Goal: Information Seeking & Learning: Compare options

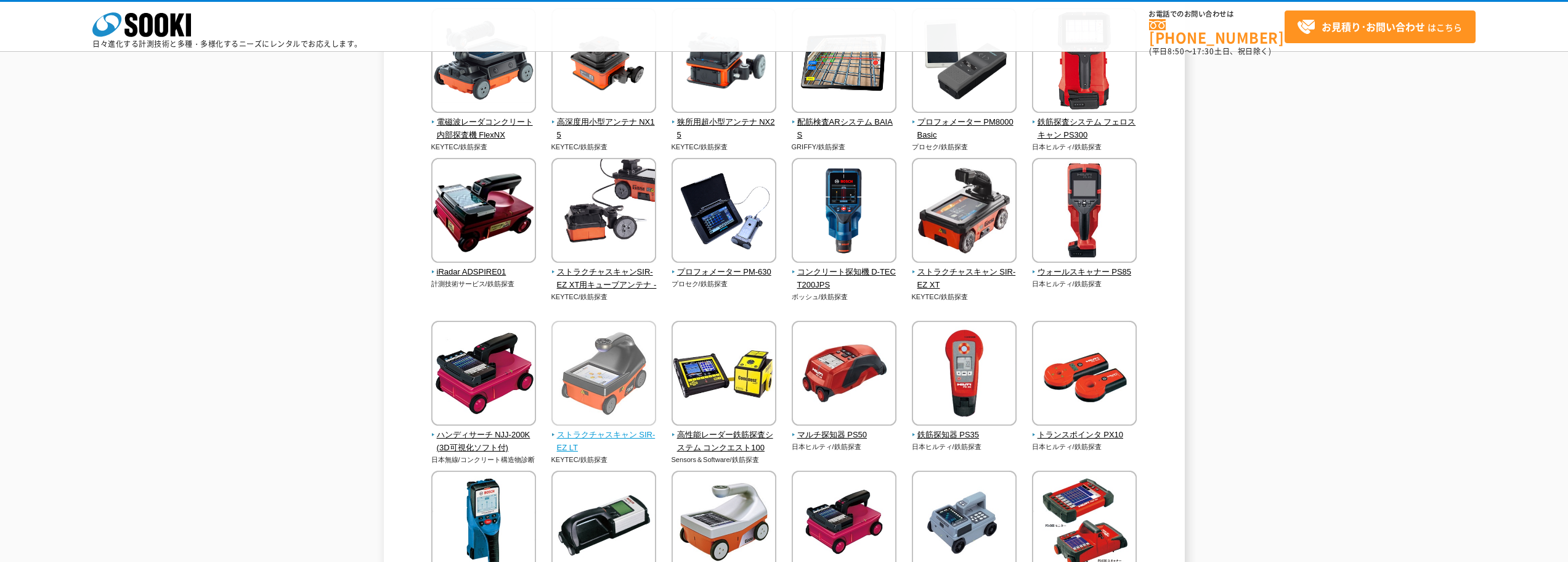
scroll to position [247, 0]
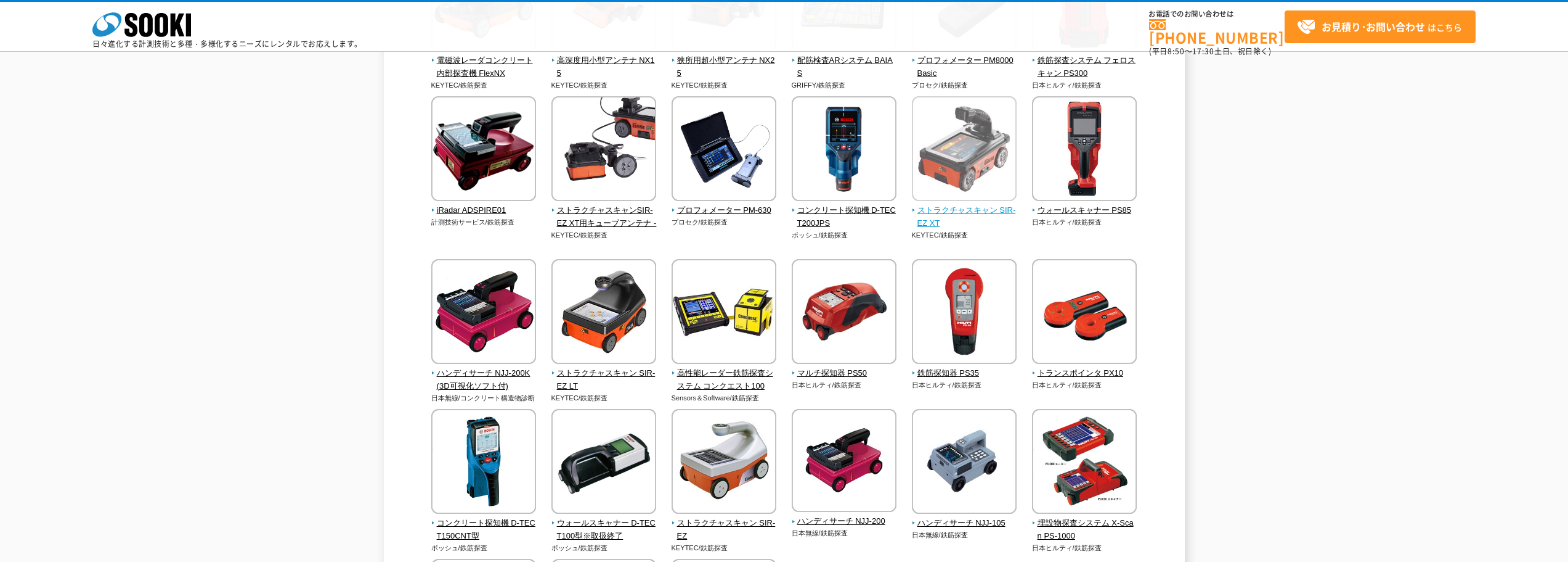
click at [961, 207] on span "ストラクチャスキャン SIR-EZ XT" at bounding box center [965, 217] width 106 height 26
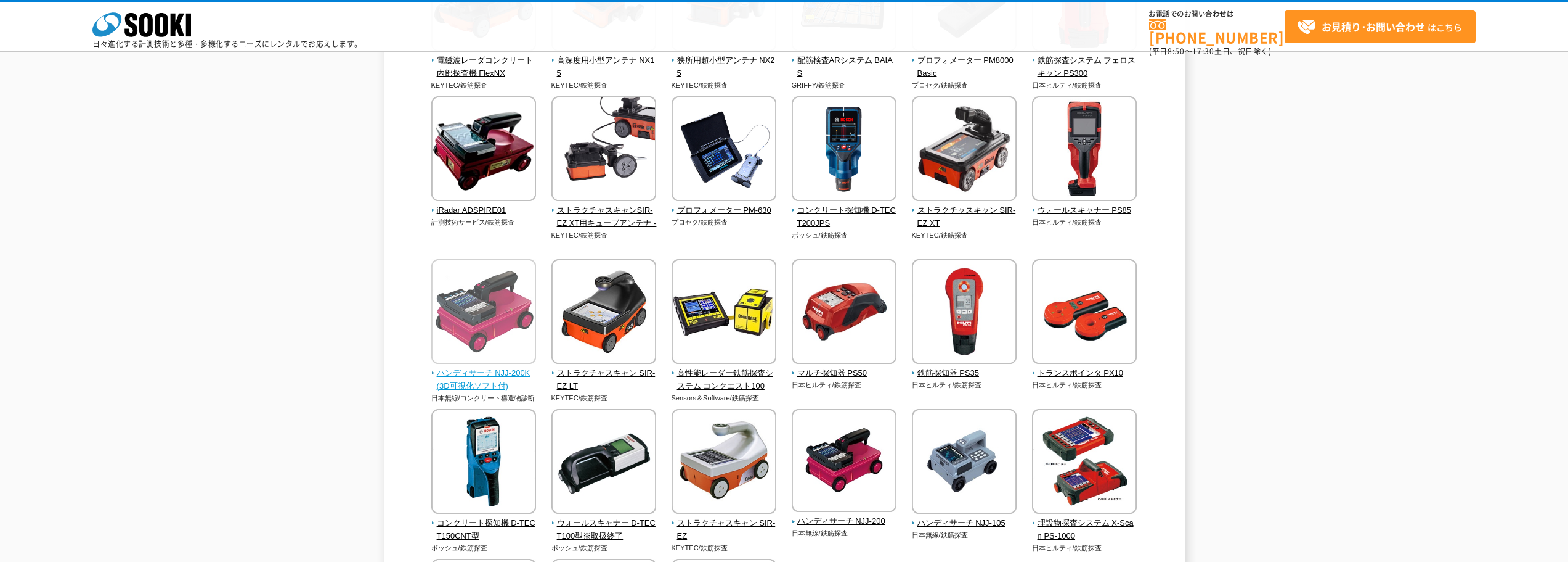
click at [495, 370] on span "ハンディサーチ NJJ-200K(3D可視化ソフト付)" at bounding box center [484, 379] width 106 height 26
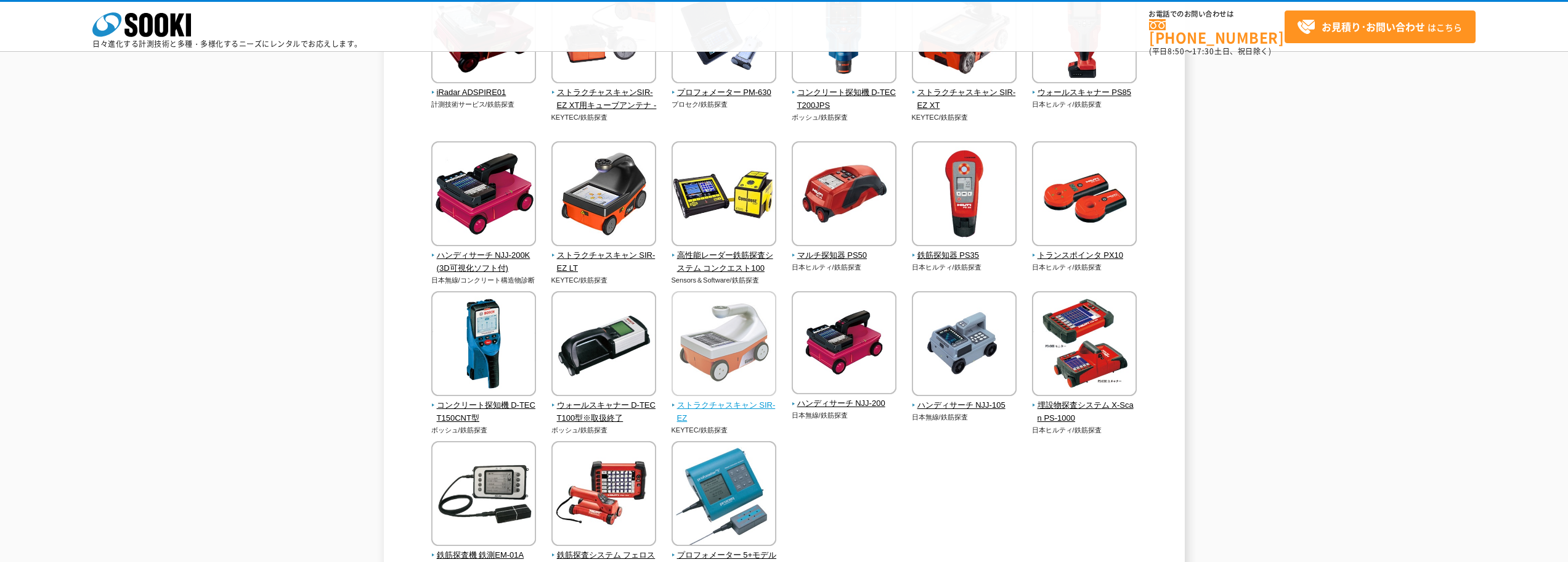
scroll to position [370, 0]
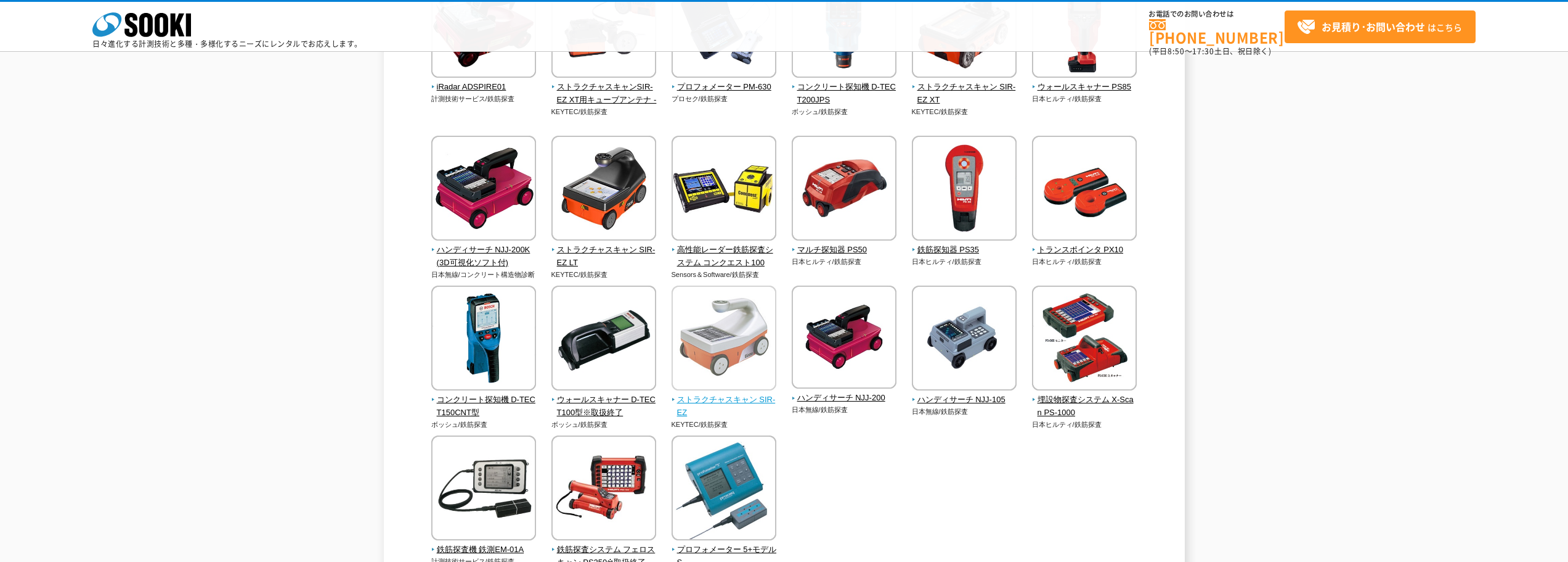
click at [711, 397] on span "ストラクチャスキャン SIR-EZ" at bounding box center [724, 407] width 106 height 26
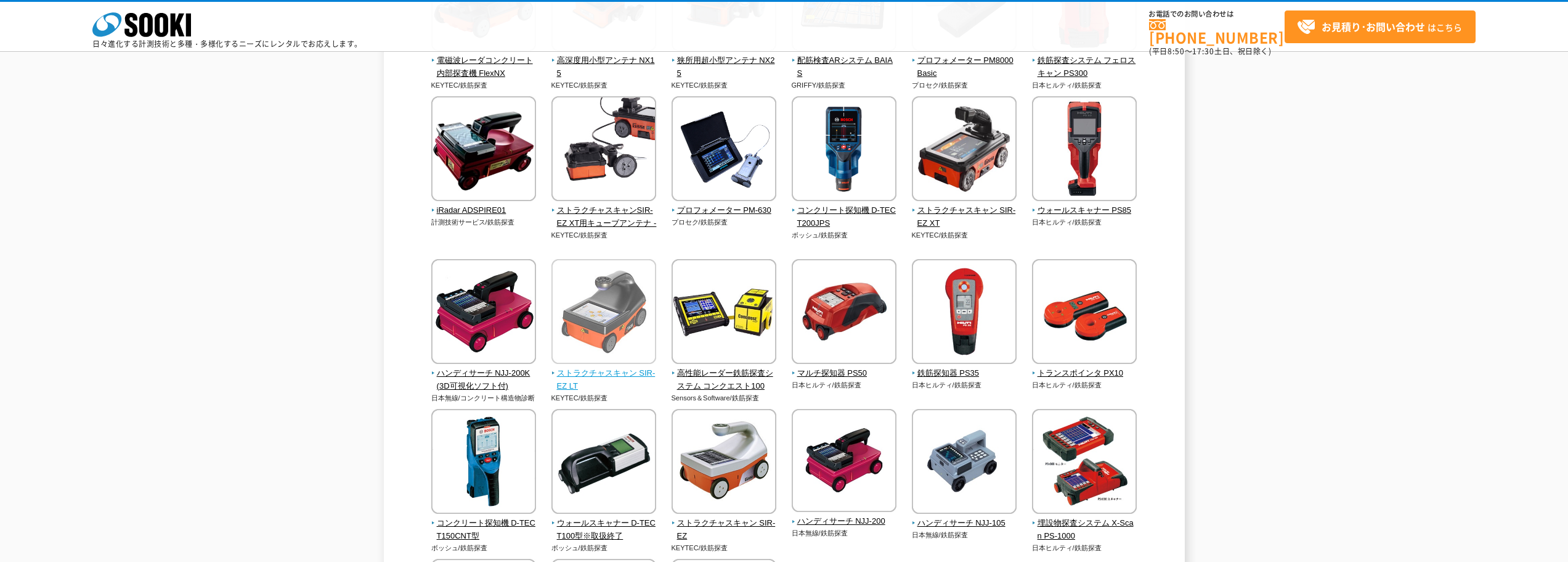
scroll to position [123, 0]
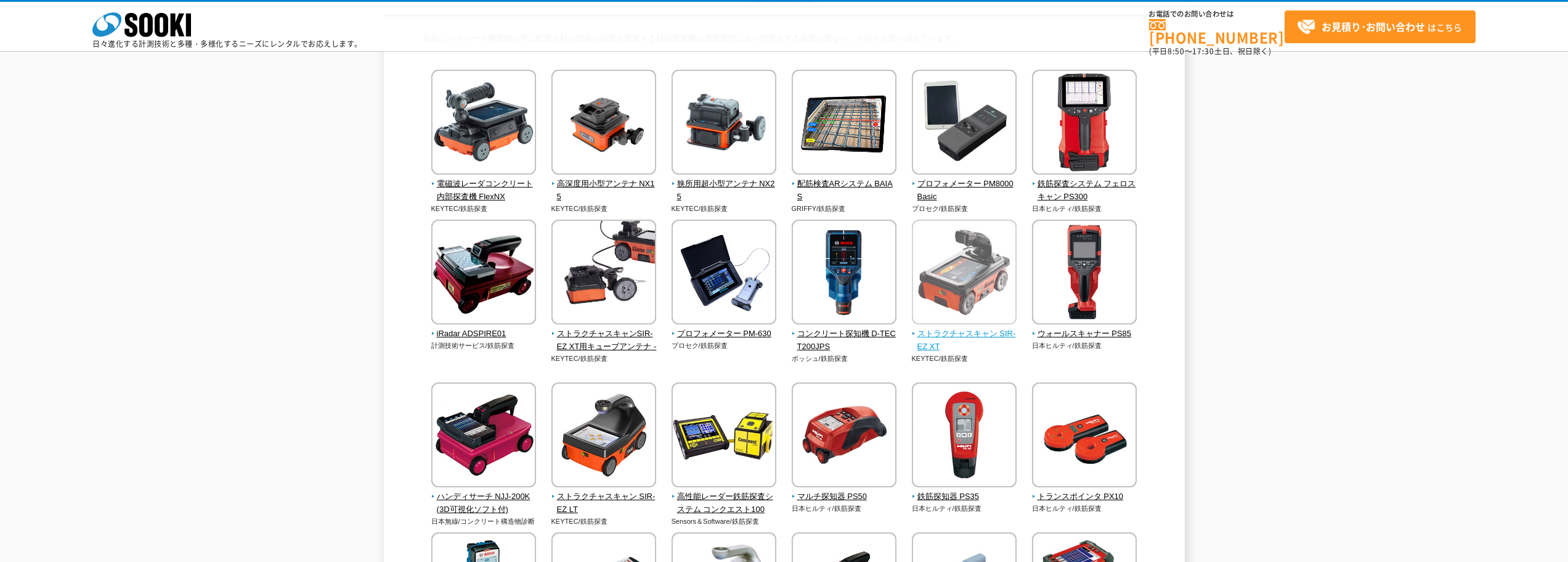
click at [957, 330] on span "ストラクチャスキャン SIR-EZ XT" at bounding box center [965, 340] width 106 height 26
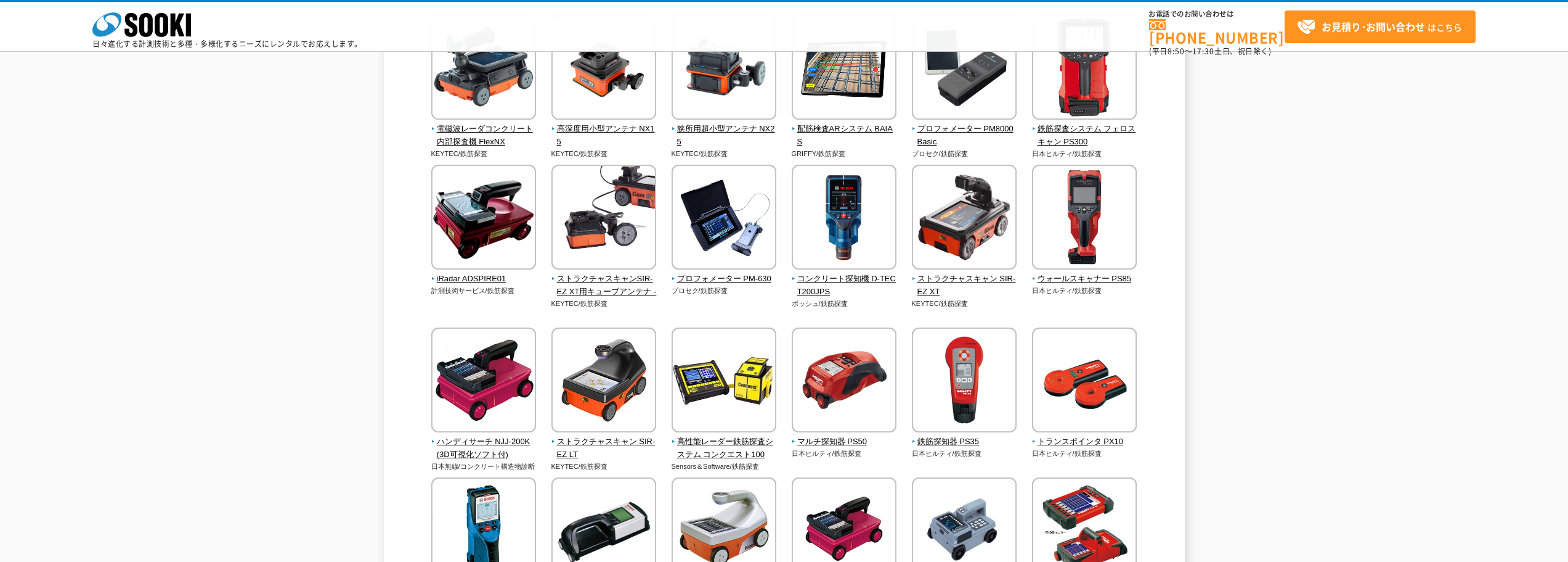
scroll to position [247, 0]
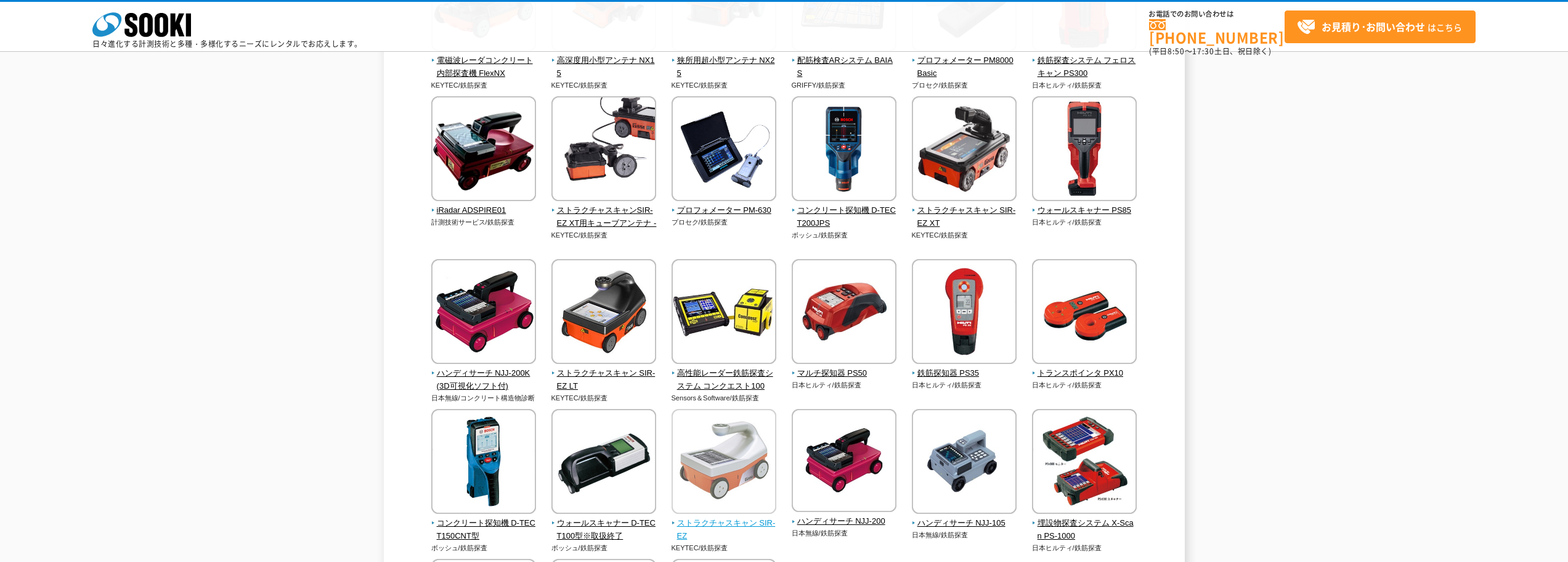
click at [763, 523] on span "ストラクチャスキャン SIR-EZ" at bounding box center [724, 530] width 106 height 26
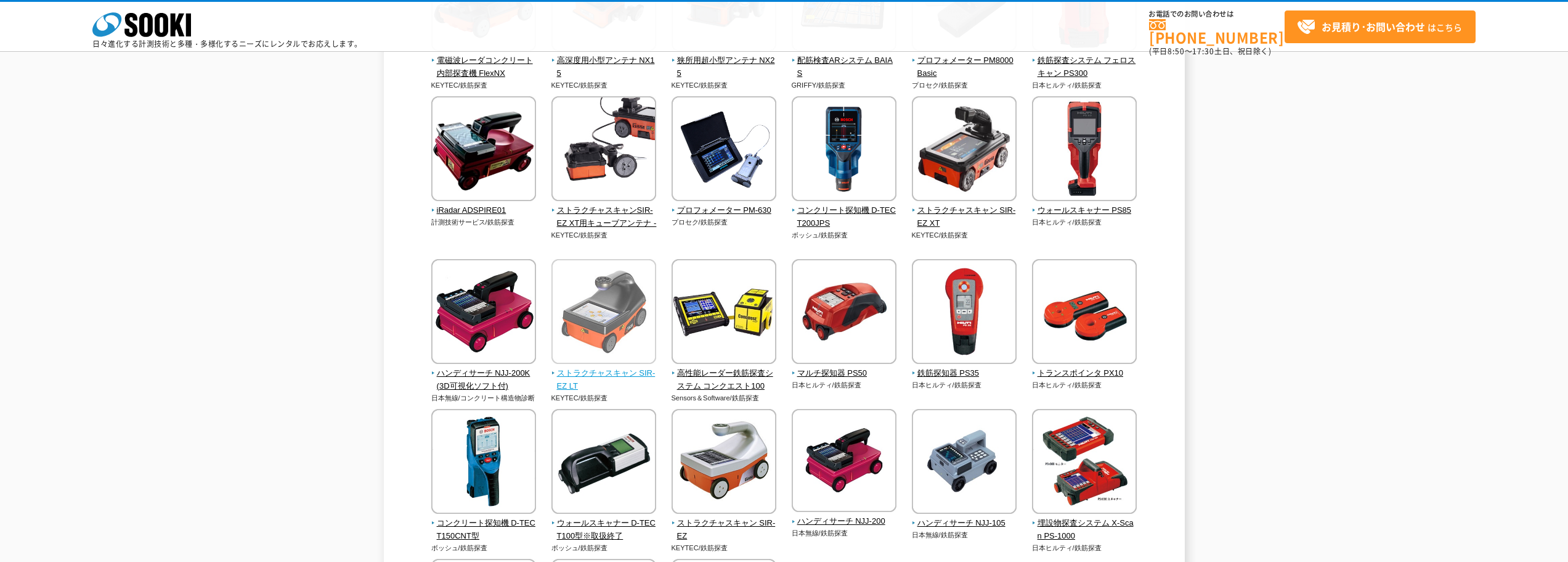
click at [629, 373] on span "ストラクチャスキャン SIR-EZ LT" at bounding box center [605, 379] width 106 height 26
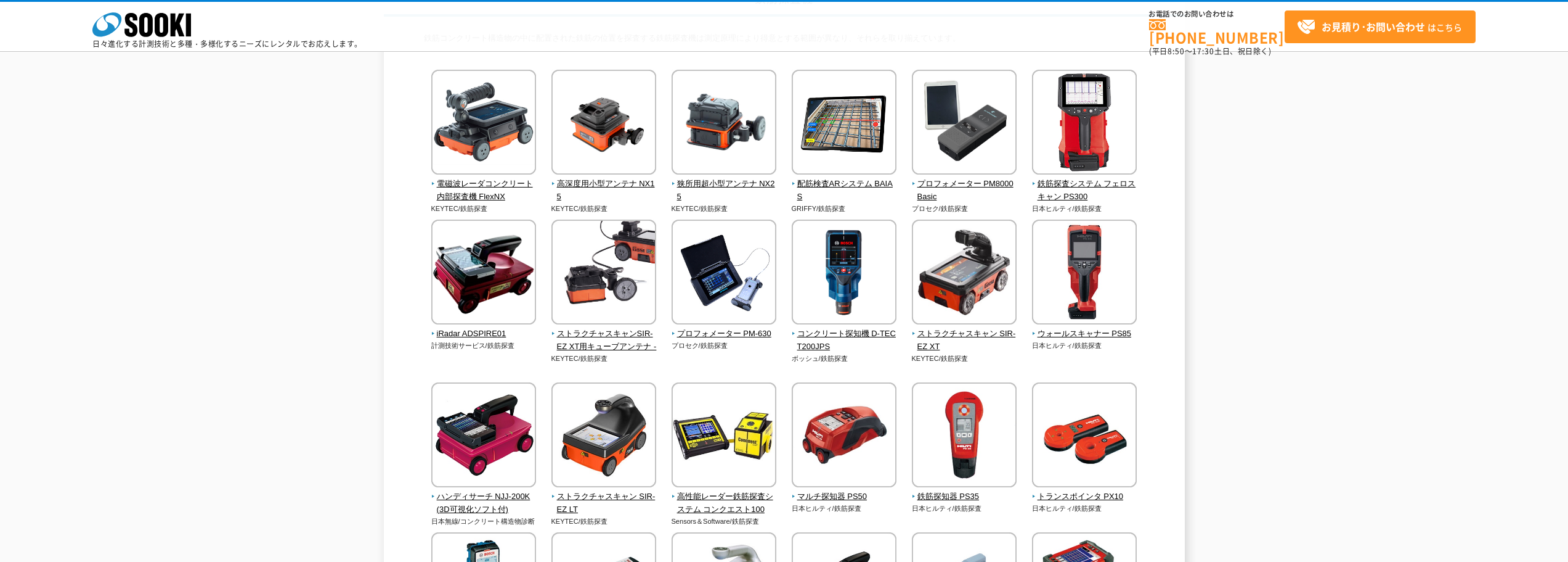
scroll to position [62, 0]
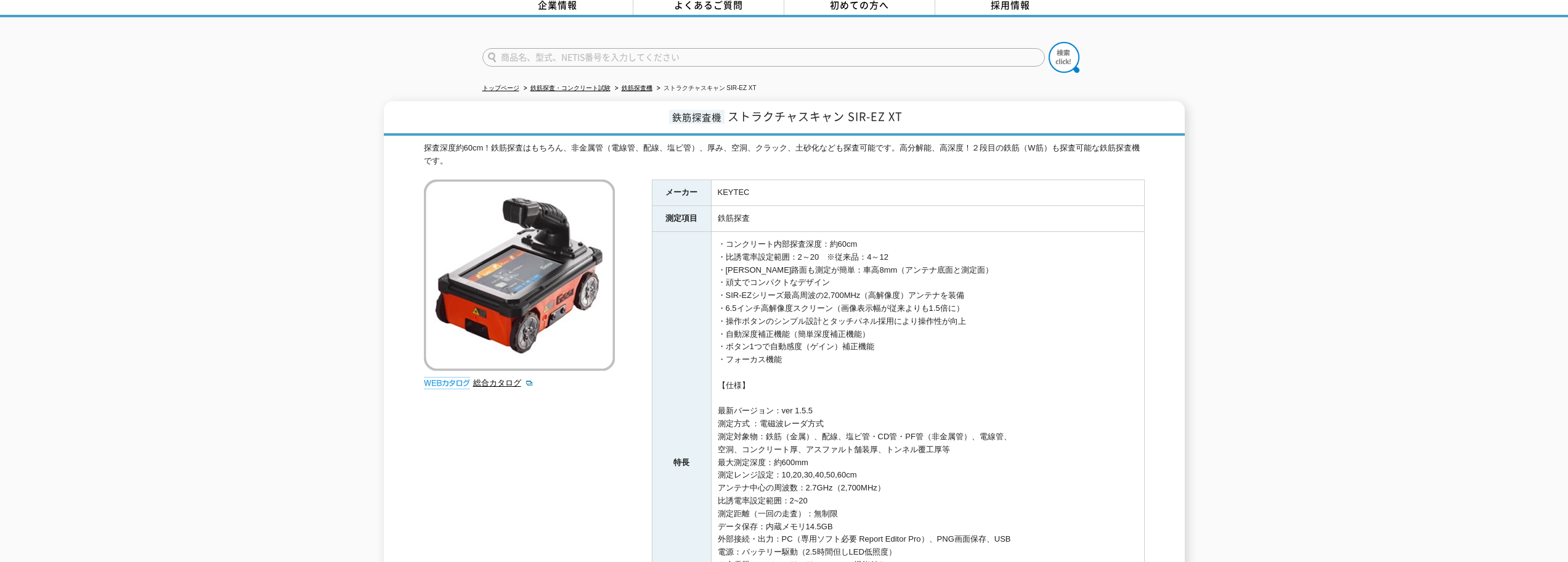
scroll to position [62, 0]
